Goal: Task Accomplishment & Management: Manage account settings

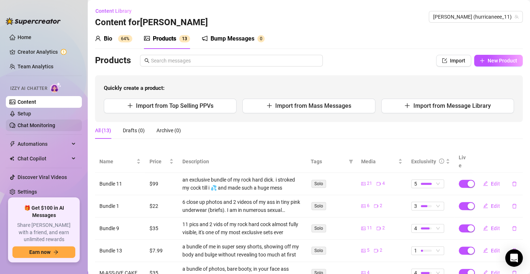
click at [42, 125] on link "Chat Monitoring" at bounding box center [37, 125] width 38 height 6
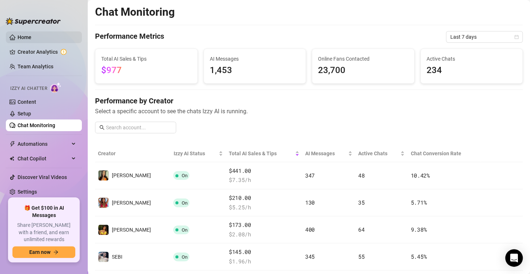
click at [31, 37] on link "Home" at bounding box center [25, 37] width 14 height 6
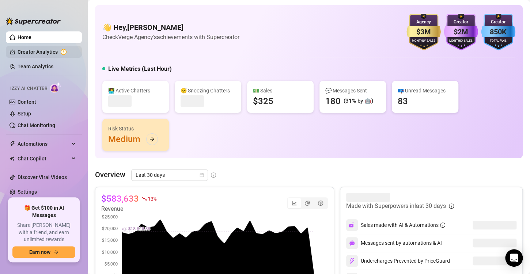
click at [40, 50] on link "Creator Analytics" at bounding box center [47, 52] width 58 height 12
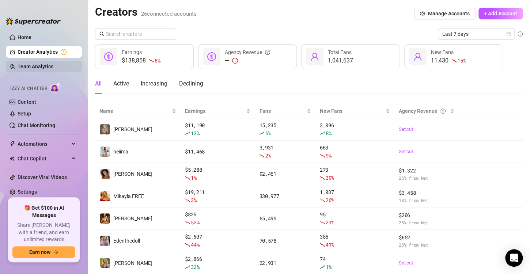
click at [47, 65] on link "Team Analytics" at bounding box center [36, 67] width 36 height 6
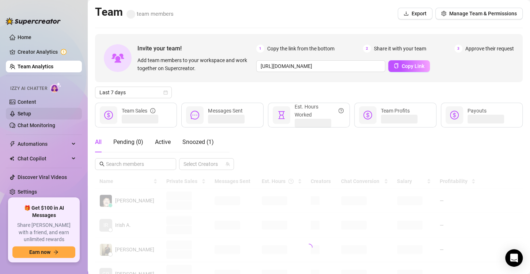
click at [31, 116] on link "Setup" at bounding box center [25, 114] width 14 height 6
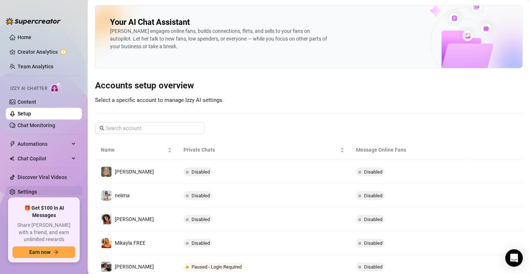
click at [29, 189] on link "Settings" at bounding box center [27, 192] width 19 height 6
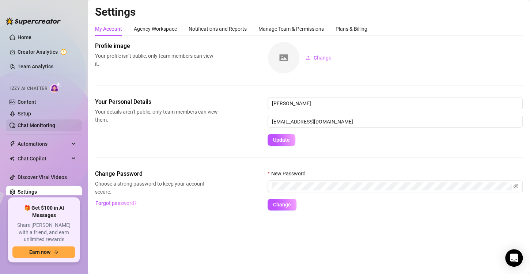
click at [37, 128] on link "Chat Monitoring" at bounding box center [37, 125] width 38 height 6
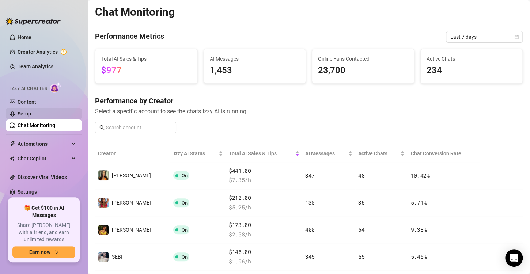
click at [31, 115] on link "Setup" at bounding box center [25, 114] width 14 height 6
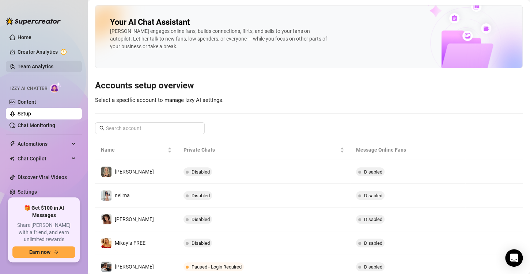
click at [43, 64] on link "Team Analytics" at bounding box center [36, 67] width 36 height 6
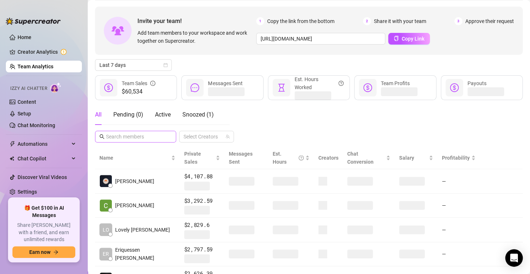
scroll to position [28, 0]
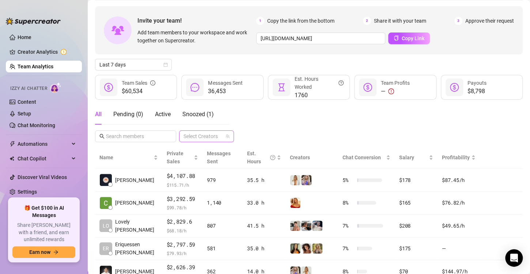
click at [193, 136] on div at bounding box center [202, 136] width 44 height 10
click at [153, 136] on input "text" at bounding box center [136, 136] width 60 height 8
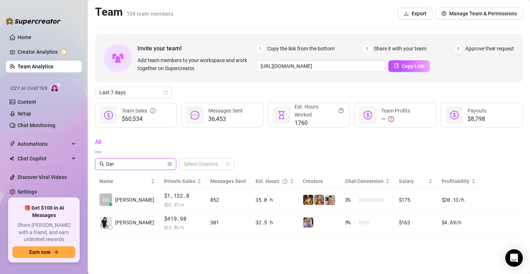
scroll to position [0, 0]
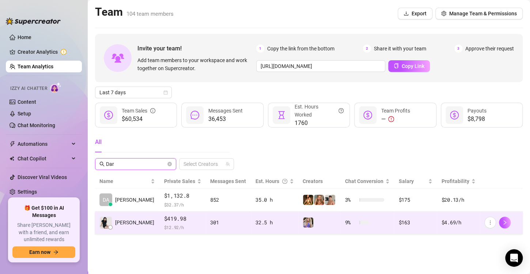
type input "Dar"
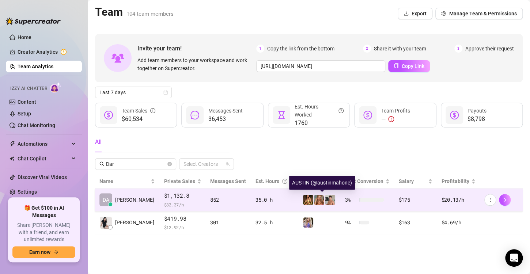
click at [325, 200] on img at bounding box center [330, 200] width 10 height 10
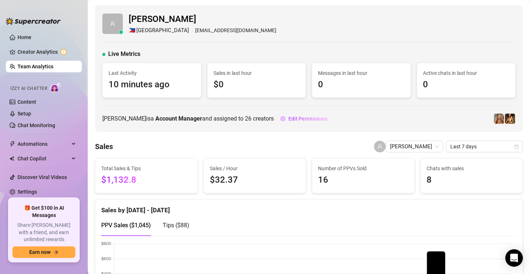
click at [34, 69] on link "Team Analytics" at bounding box center [36, 67] width 36 height 6
click at [31, 117] on link "Setup" at bounding box center [25, 114] width 14 height 6
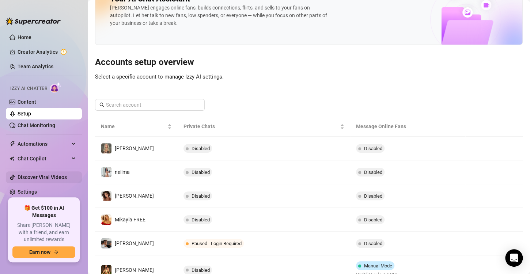
scroll to position [20, 0]
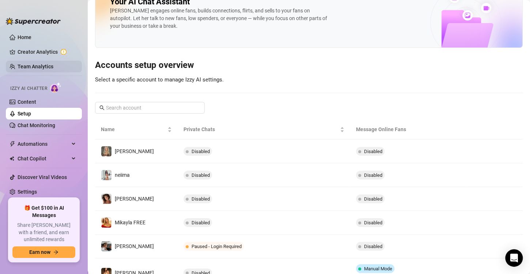
click at [36, 69] on link "Team Analytics" at bounding box center [36, 67] width 36 height 6
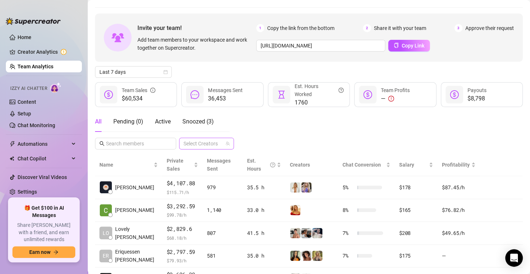
click at [193, 144] on div at bounding box center [202, 143] width 44 height 10
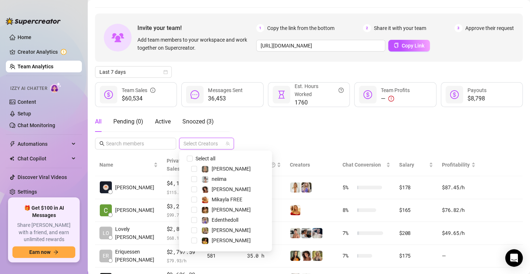
click at [289, 137] on div "All Pending ( 0 ) Active Snoozed ( 3 ) Select Creators" at bounding box center [308, 130] width 427 height 38
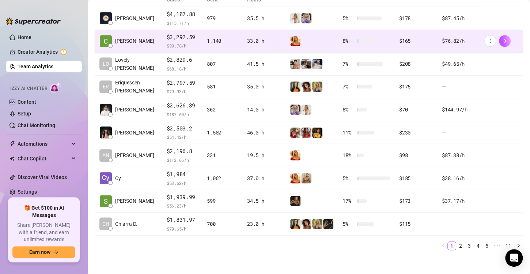
scroll to position [192, 0]
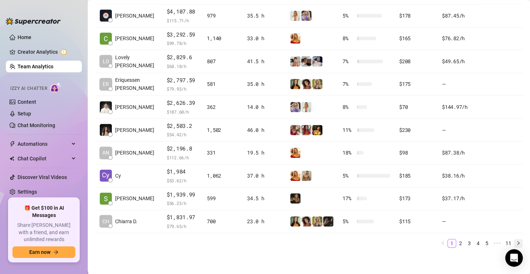
click at [516, 243] on icon "right" at bounding box center [518, 243] width 4 height 4
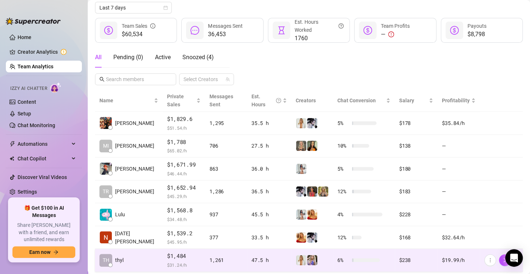
scroll to position [184, 0]
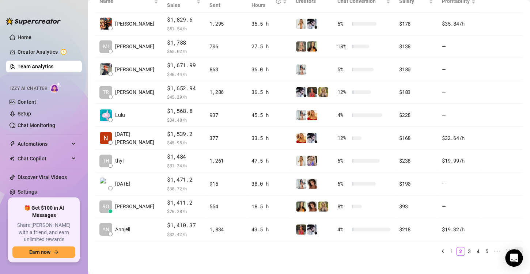
click at [516, 249] on icon "right" at bounding box center [518, 251] width 4 height 4
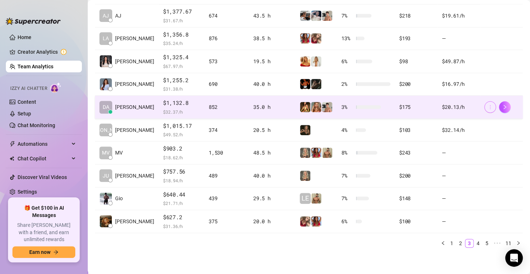
click at [488, 106] on button "button" at bounding box center [490, 107] width 12 height 12
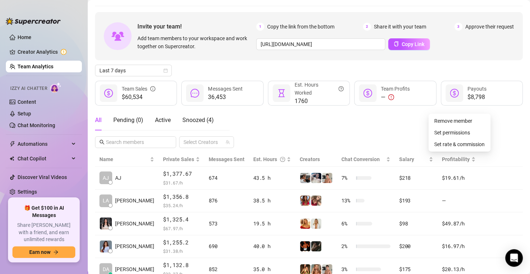
scroll to position [0, 0]
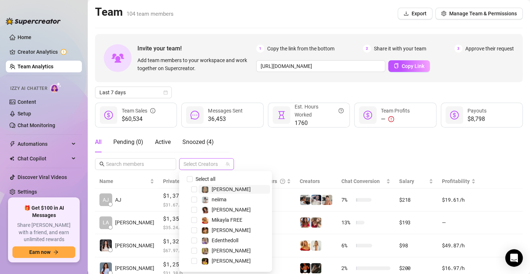
click at [196, 166] on div at bounding box center [202, 164] width 44 height 10
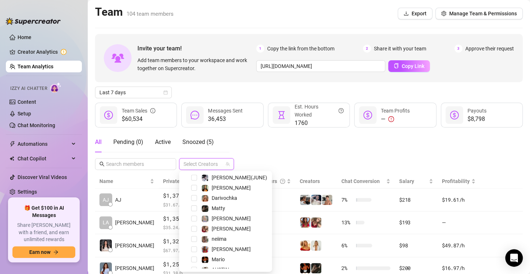
scroll to position [156, 0]
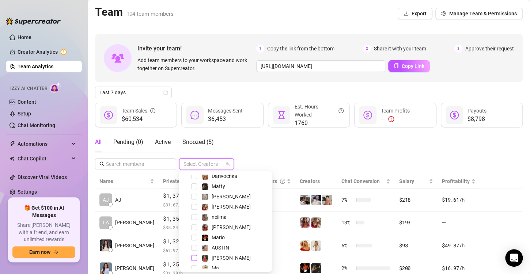
click at [196, 257] on span "Select tree node" at bounding box center [194, 258] width 6 height 6
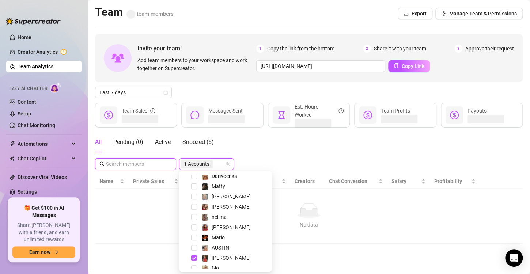
click at [145, 165] on input "text" at bounding box center [136, 164] width 60 height 8
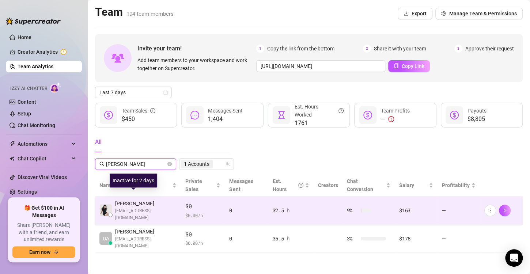
type input "[PERSON_NAME]"
click at [157, 199] on span "[PERSON_NAME]" at bounding box center [145, 203] width 61 height 8
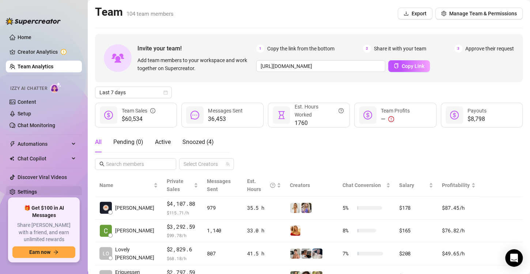
click at [32, 190] on link "Settings" at bounding box center [27, 192] width 19 height 6
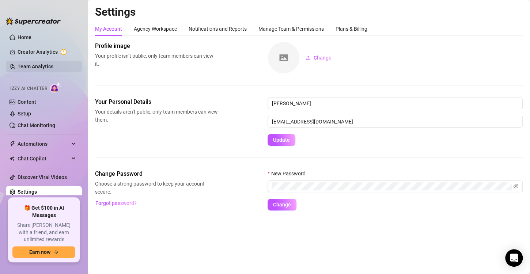
click at [47, 65] on link "Team Analytics" at bounding box center [36, 67] width 36 height 6
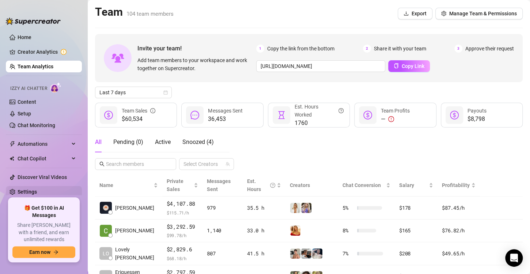
click at [32, 190] on link "Settings" at bounding box center [27, 192] width 19 height 6
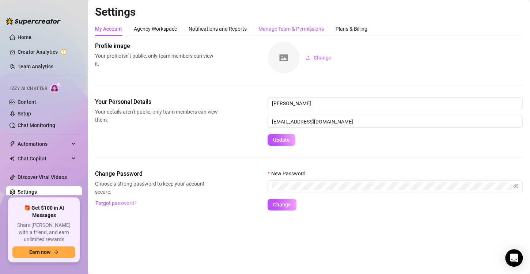
click at [305, 31] on div "Manage Team & Permissions" at bounding box center [290, 29] width 65 height 8
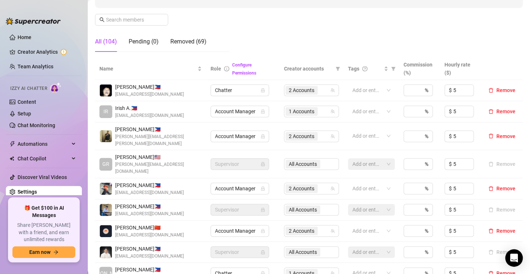
scroll to position [105, 0]
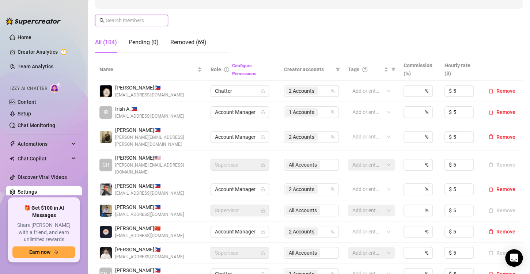
click at [124, 19] on input "text" at bounding box center [132, 20] width 52 height 8
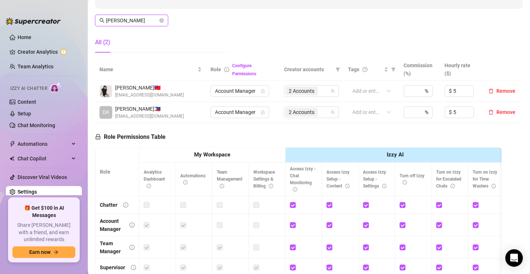
type input "[PERSON_NAME]"
click at [318, 92] on div "2 Accounts" at bounding box center [307, 91] width 44 height 10
click at [320, 111] on div "2 Accounts" at bounding box center [307, 112] width 44 height 10
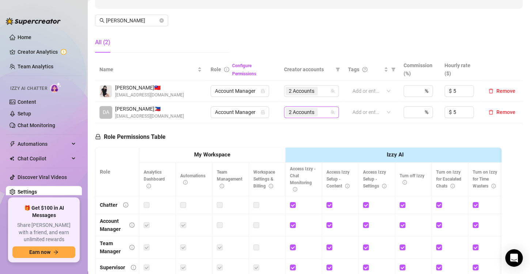
click at [318, 113] on div "2 Accounts" at bounding box center [307, 112] width 44 height 10
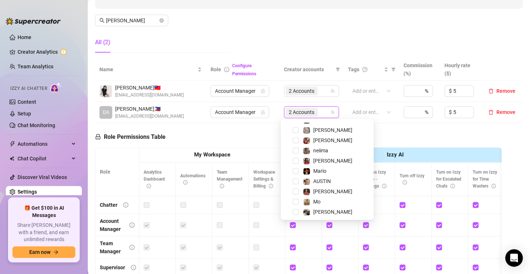
scroll to position [172, 0]
click at [297, 192] on span "Select tree node" at bounding box center [296, 191] width 6 height 6
click at [373, 134] on div "Role Permissions Table Role My Workspace Izzy AI OnlyFans Side Menu OnlyFans Ch…" at bounding box center [298, 226] width 406 height 207
